Goal: Information Seeking & Learning: Learn about a topic

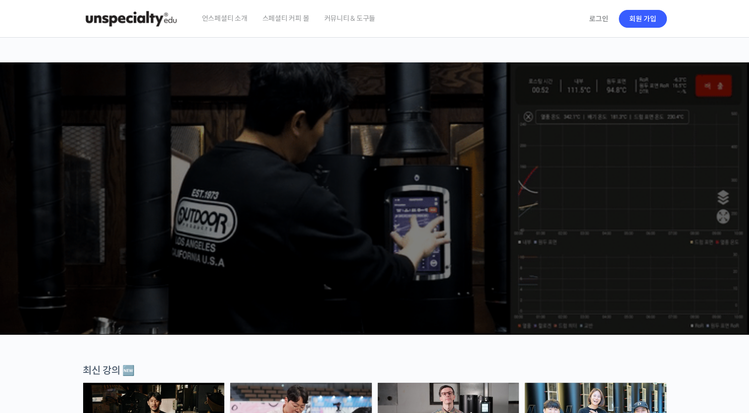
click at [290, 15] on span "스페셜티 커피 몰" at bounding box center [285, 19] width 47 height 38
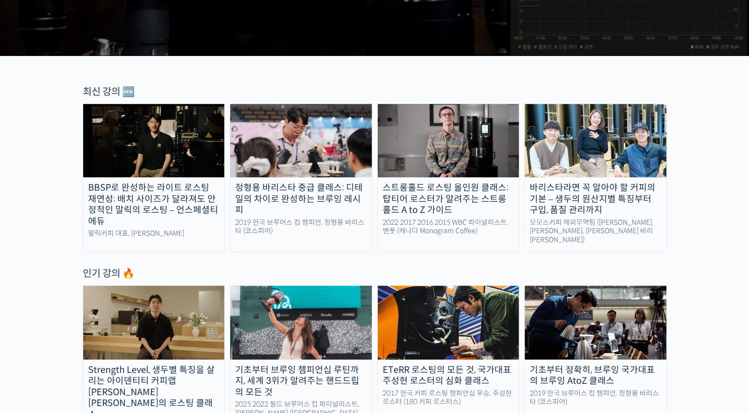
scroll to position [275, 0]
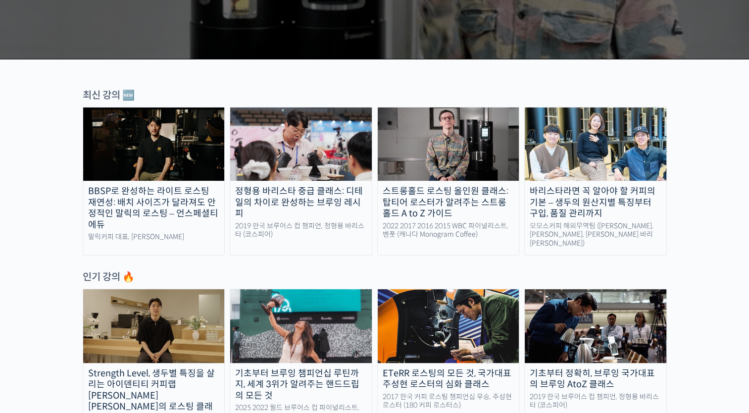
click at [325, 179] on img at bounding box center [301, 143] width 142 height 73
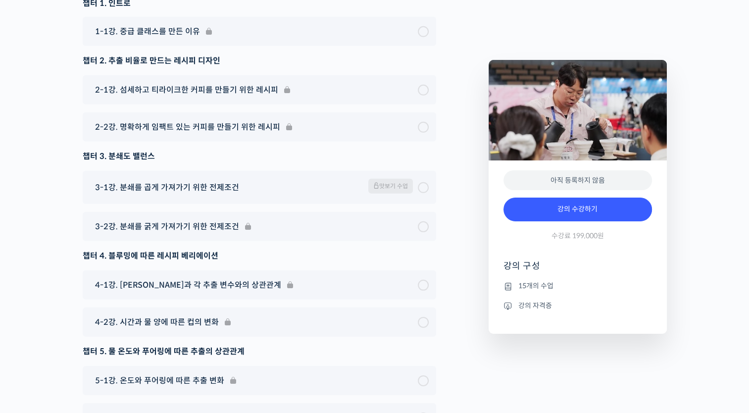
scroll to position [2959, 0]
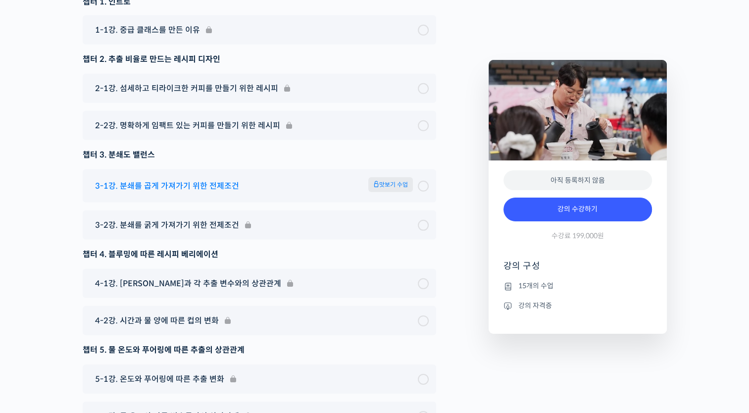
click at [416, 190] on div "3-1강. 분쇄를 곱게 가져가기 위한 전제조건 맛보기 수업" at bounding box center [254, 185] width 328 height 17
